Goal: Task Accomplishment & Management: Manage account settings

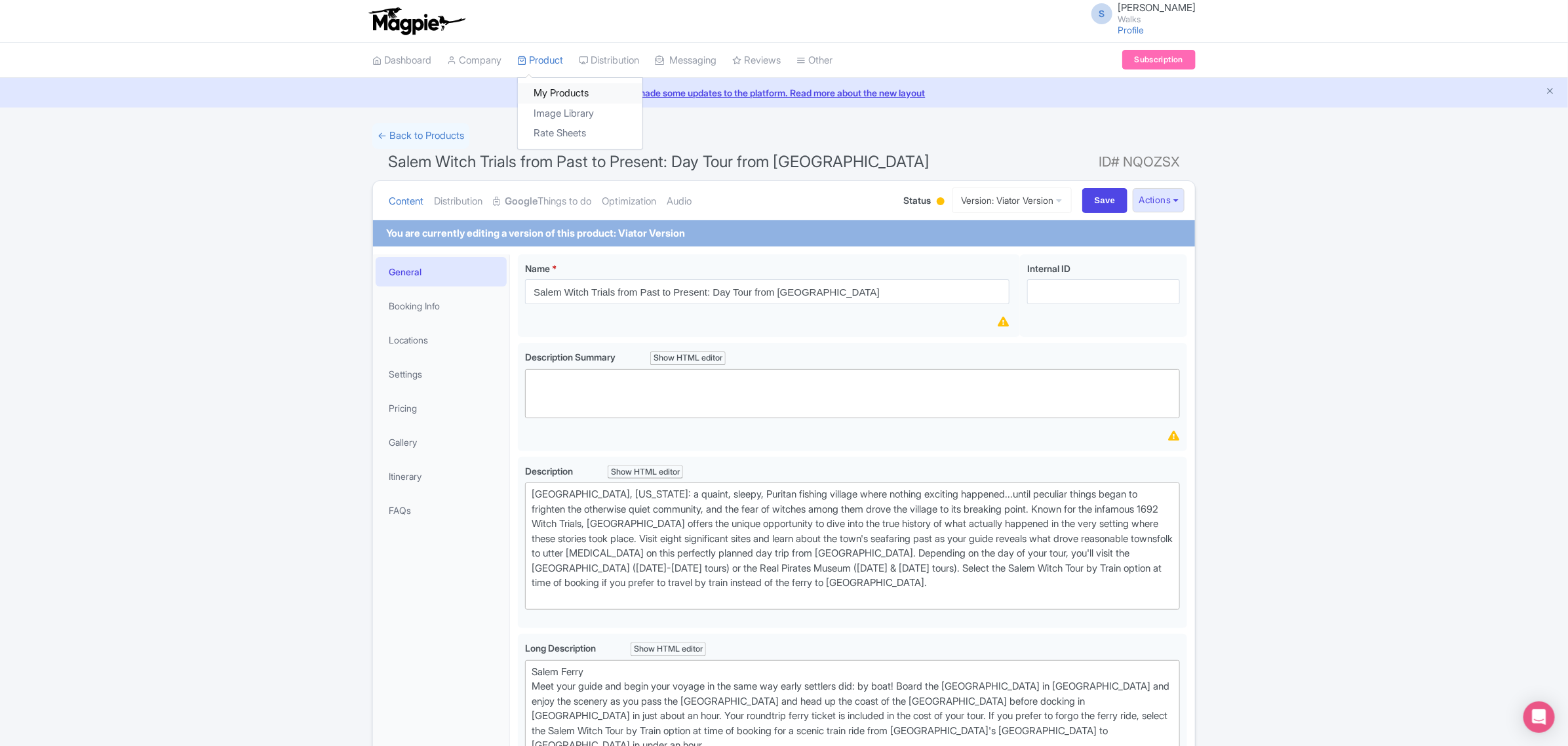
click at [551, 95] on link "My Products" at bounding box center [580, 93] width 125 height 20
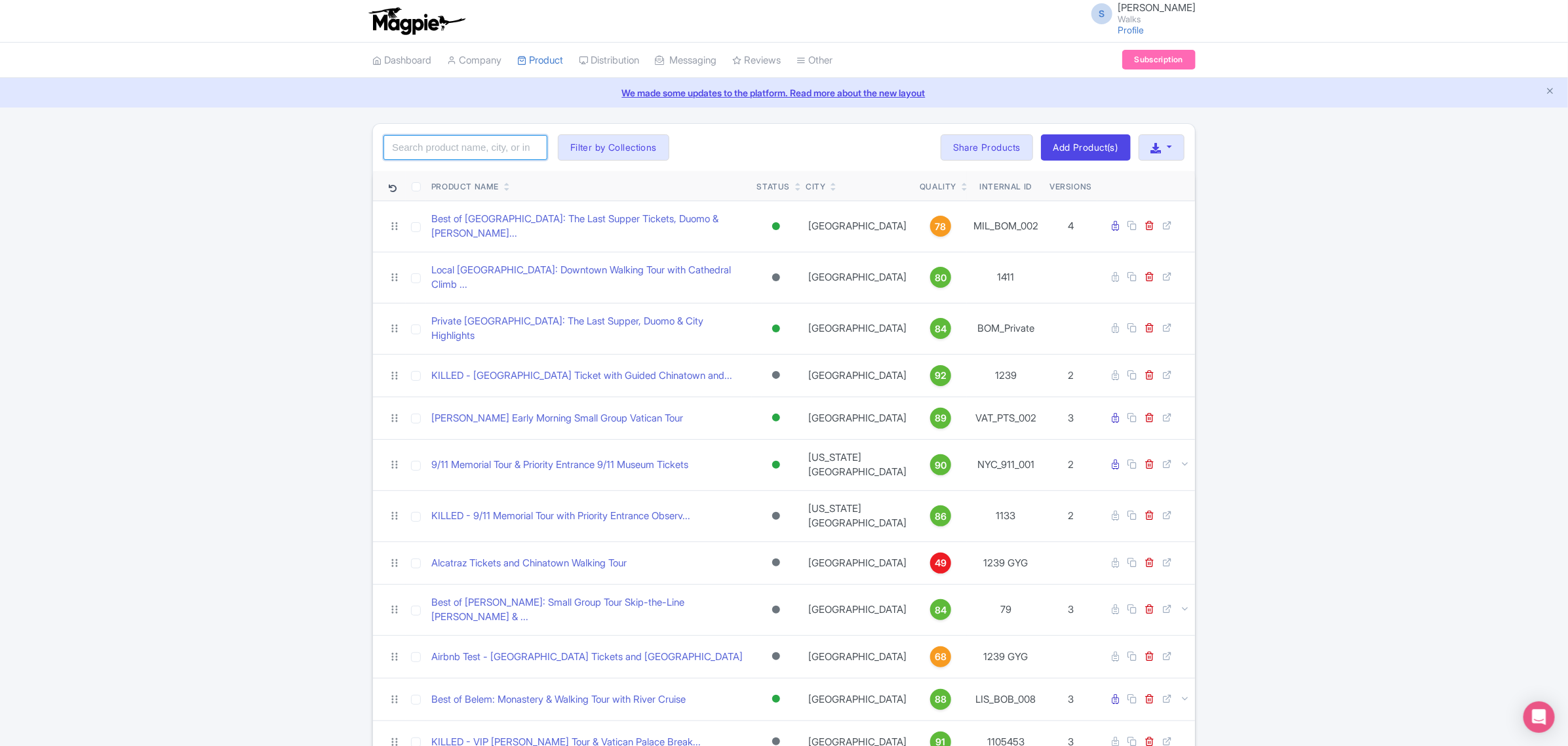
click at [496, 145] on input "search" at bounding box center [465, 148] width 164 height 25
paste input "BOS_SBT_004"
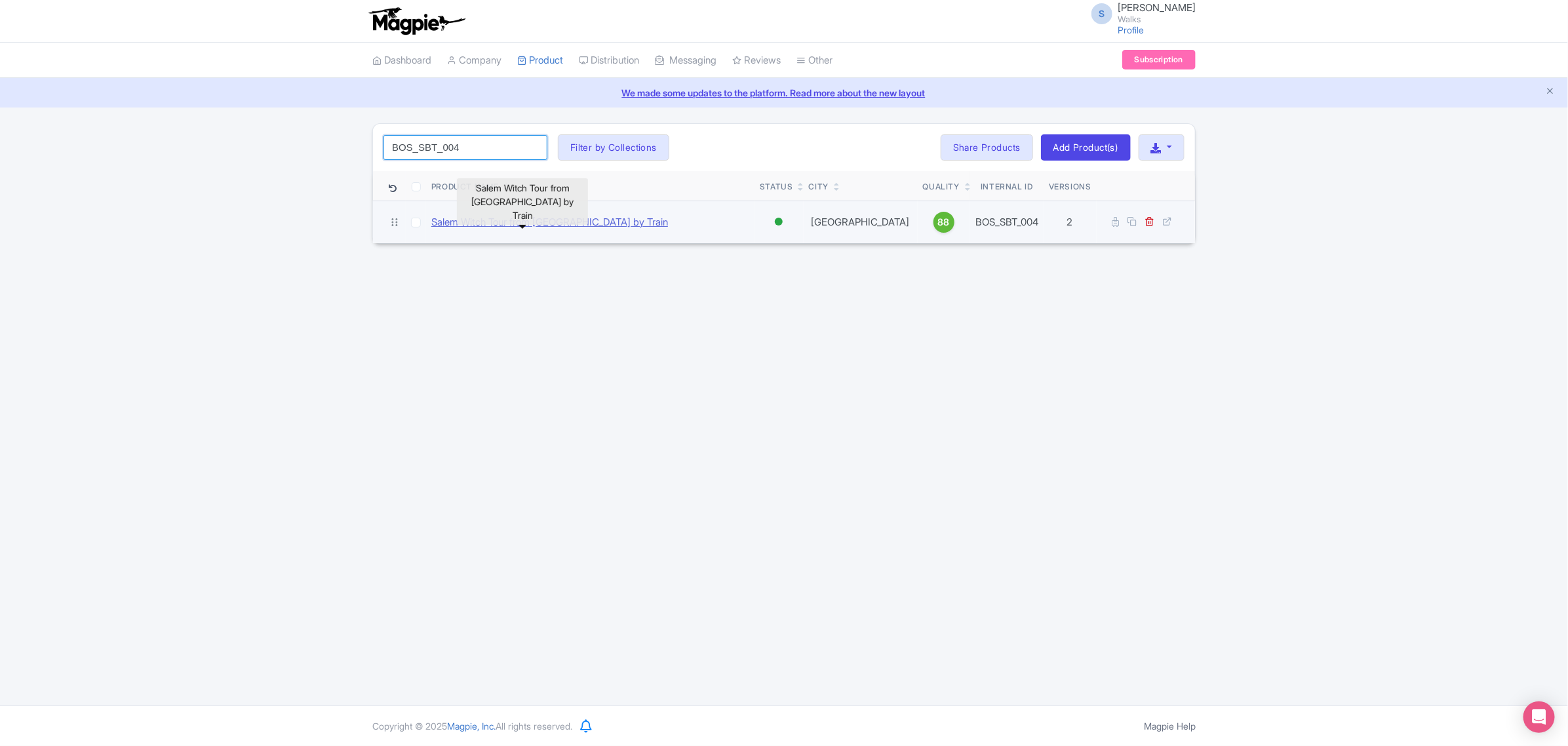
type input "BOS_SBT_004"
click at [601, 228] on link "Salem Witch Tour from [GEOGRAPHIC_DATA] by Train" at bounding box center [550, 223] width 237 height 15
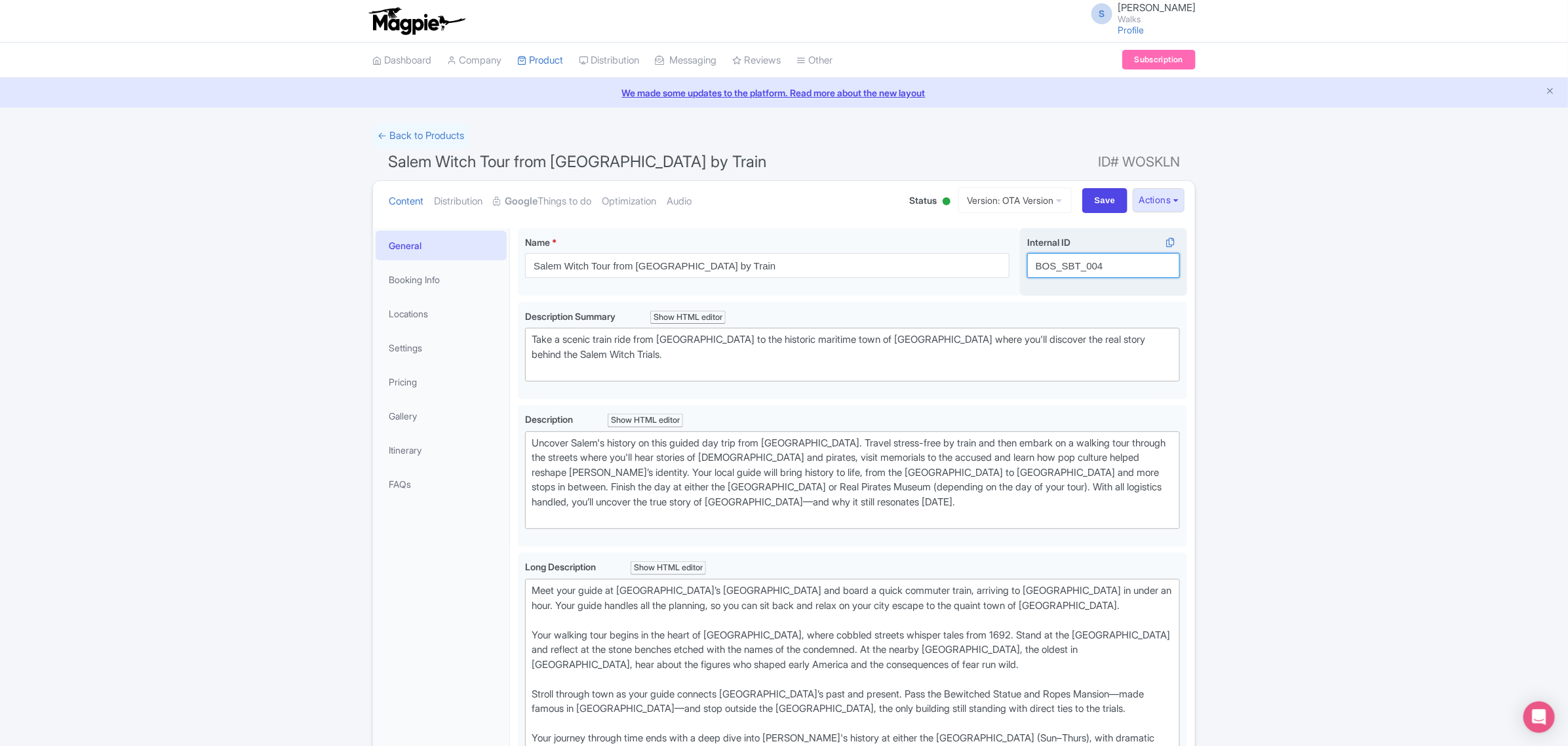
click at [1062, 264] on input "BOS_SBT_004" at bounding box center [1103, 266] width 152 height 25
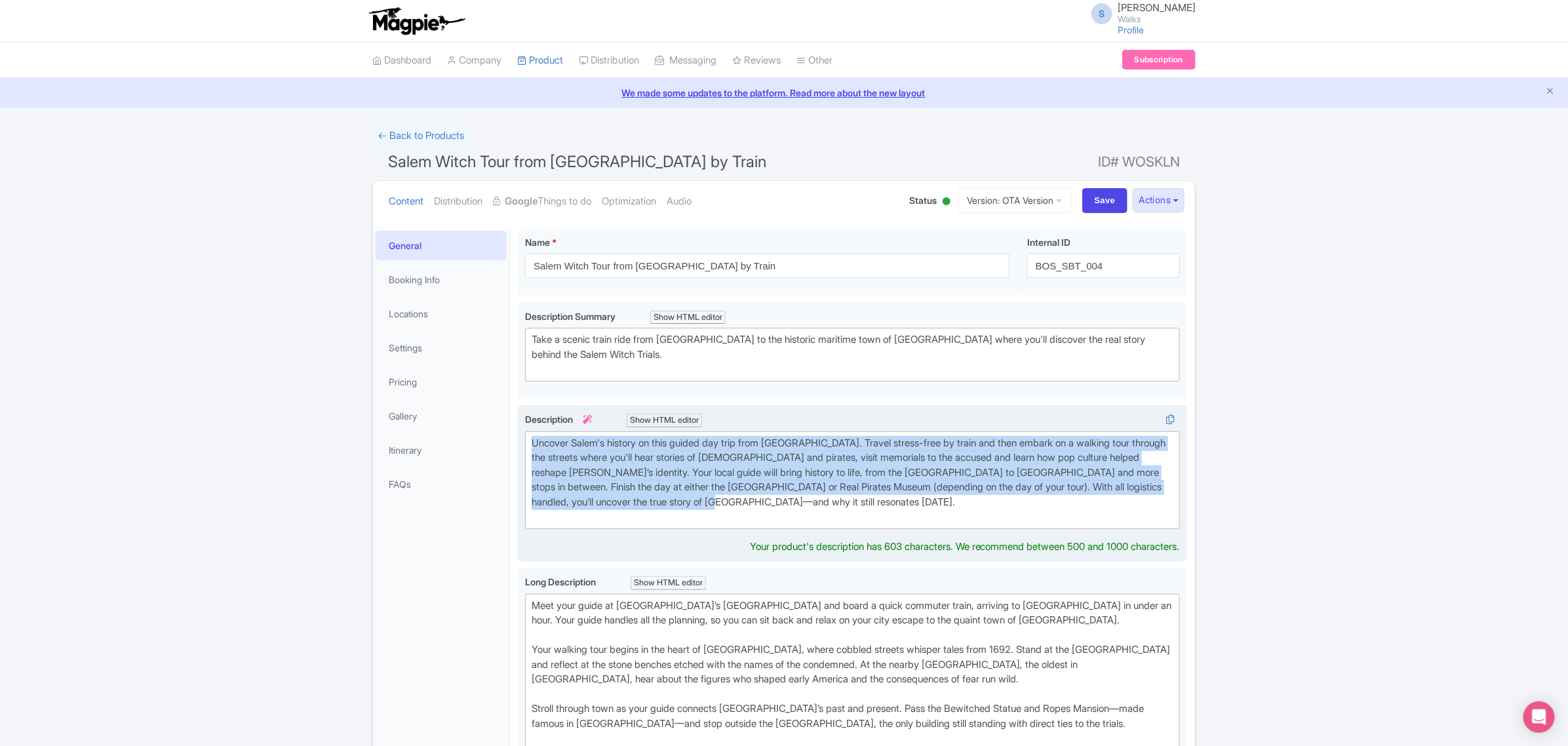
drag, startPoint x: 795, startPoint y: 506, endPoint x: 520, endPoint y: 445, distance: 281.7
click at [520, 445] on div "Uncover Salem's history on this guided day trip from Boston. Travel stress-free…" at bounding box center [853, 484] width 670 height 157
type trix-editor "<div>Uncover Salem's history on this guided day trip from Boston. Travel stress…"
copy div "Uncover Salem's history on this guided day trip from Boston. Travel stress-free…"
click at [562, 480] on div "Uncover Salem's history on this guided day trip from Boston. Travel stress-free…" at bounding box center [853, 479] width 642 height 88
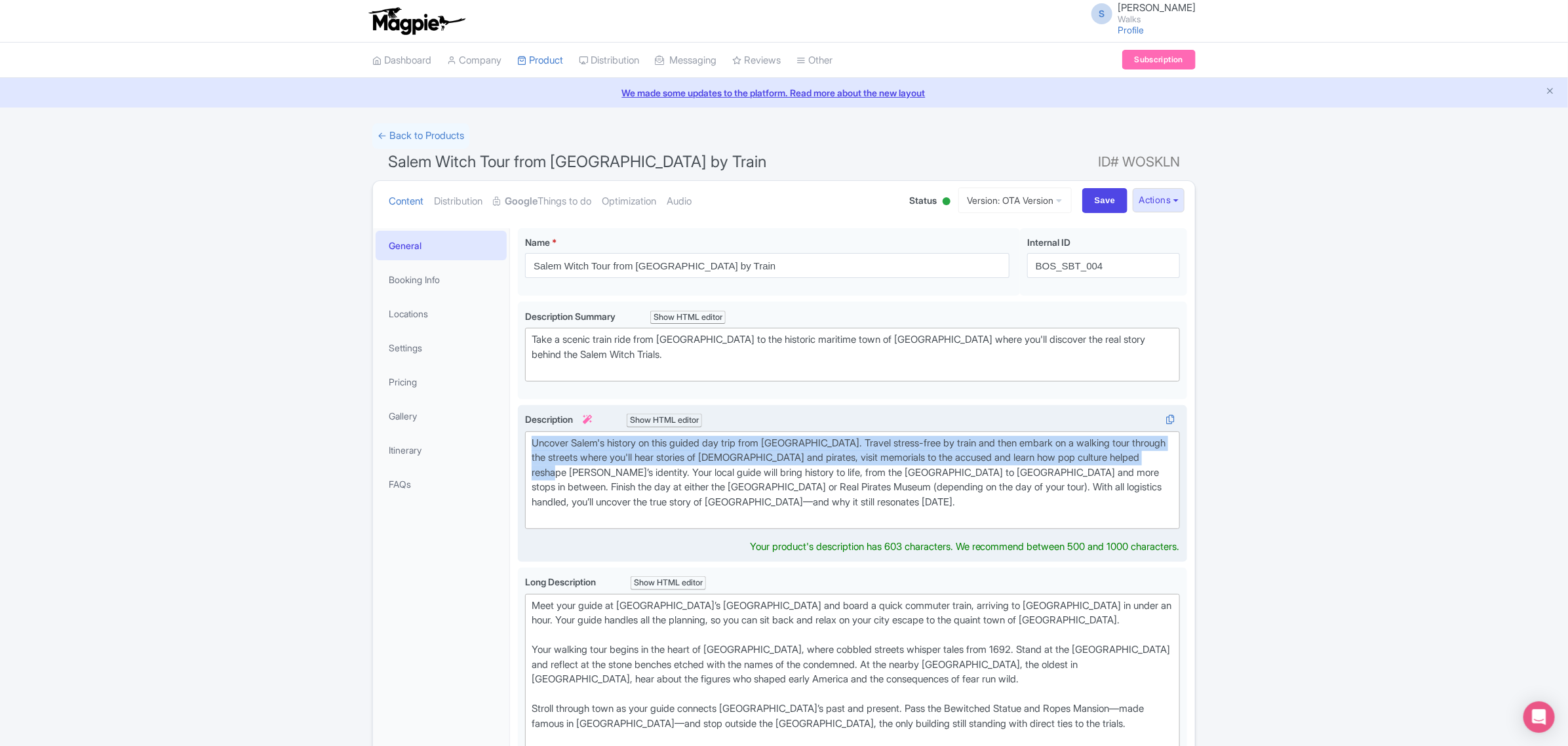
drag, startPoint x: 571, startPoint y: 475, endPoint x: 532, endPoint y: 437, distance: 54.5
click at [532, 437] on div "Uncover Salem's history on this guided day trip from Boston. Travel stress-free…" at bounding box center [853, 479] width 642 height 88
copy div "Uncover Salem's history on this guided day trip from Boston. Travel stress-free…"
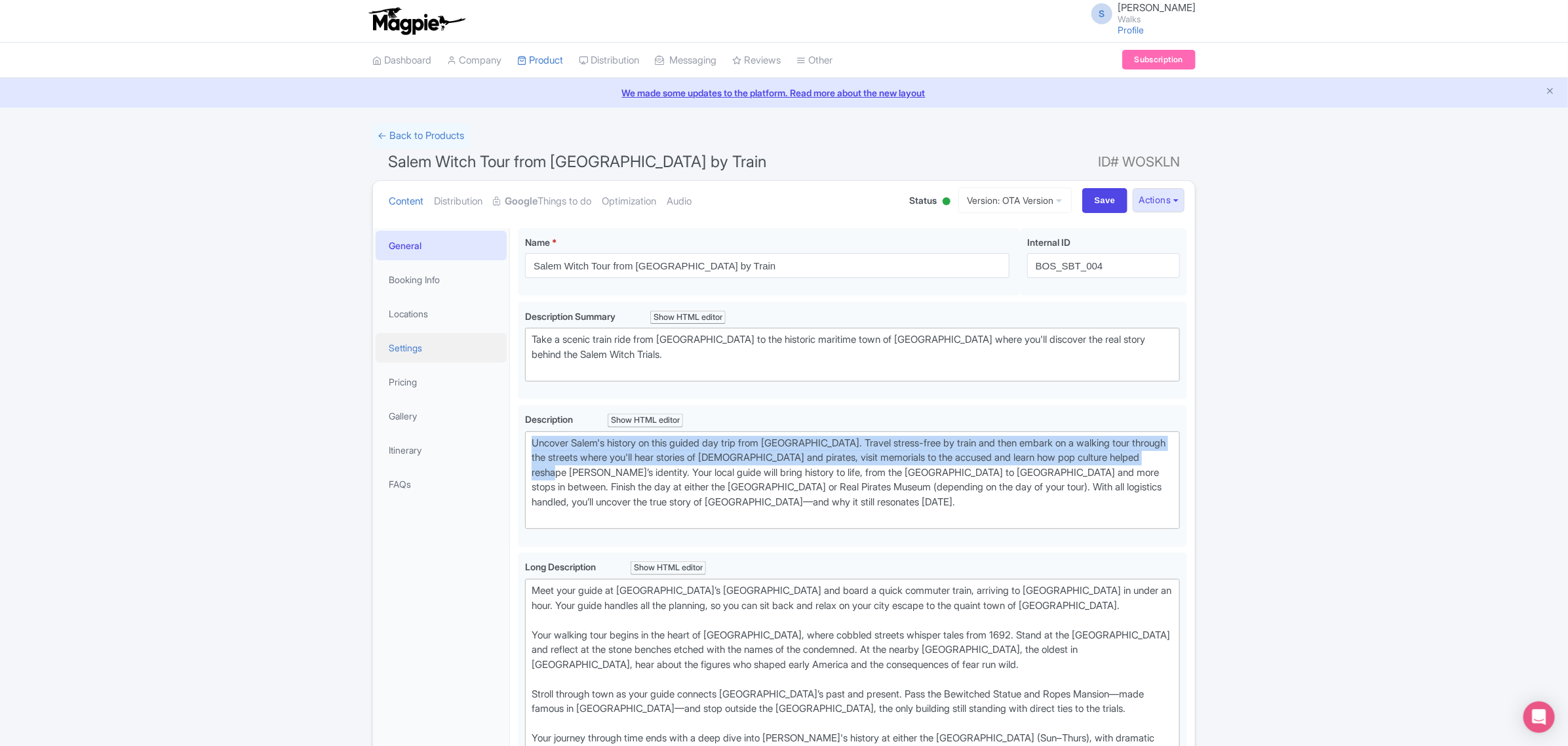
click at [418, 349] on link "Settings" at bounding box center [441, 347] width 131 height 29
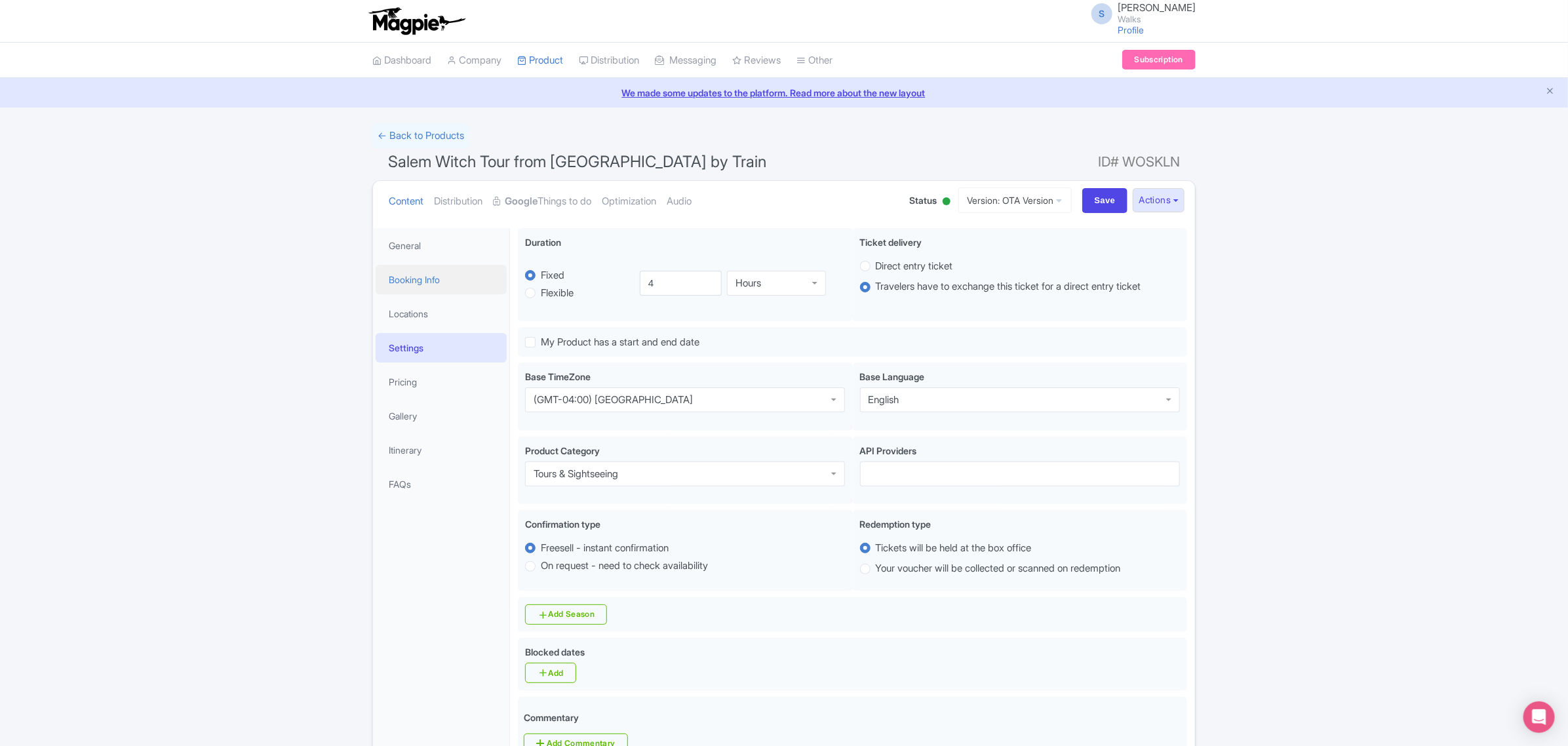
click at [401, 286] on link "Booking Info" at bounding box center [441, 280] width 131 height 29
